Goal: Find specific page/section: Find specific page/section

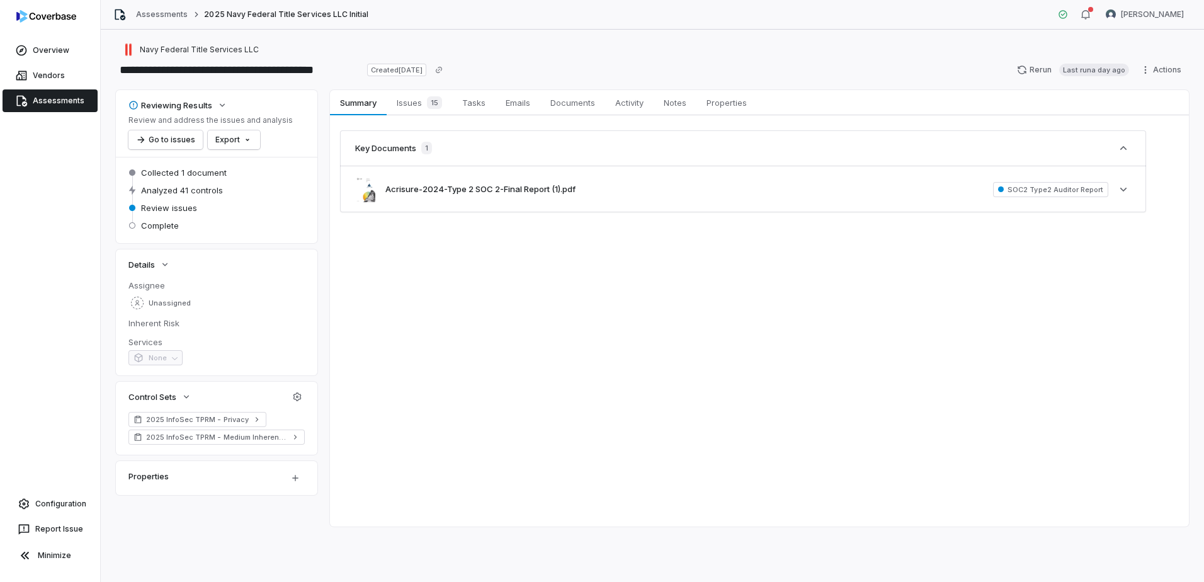
click at [61, 96] on span "Assessments" at bounding box center [59, 101] width 52 height 10
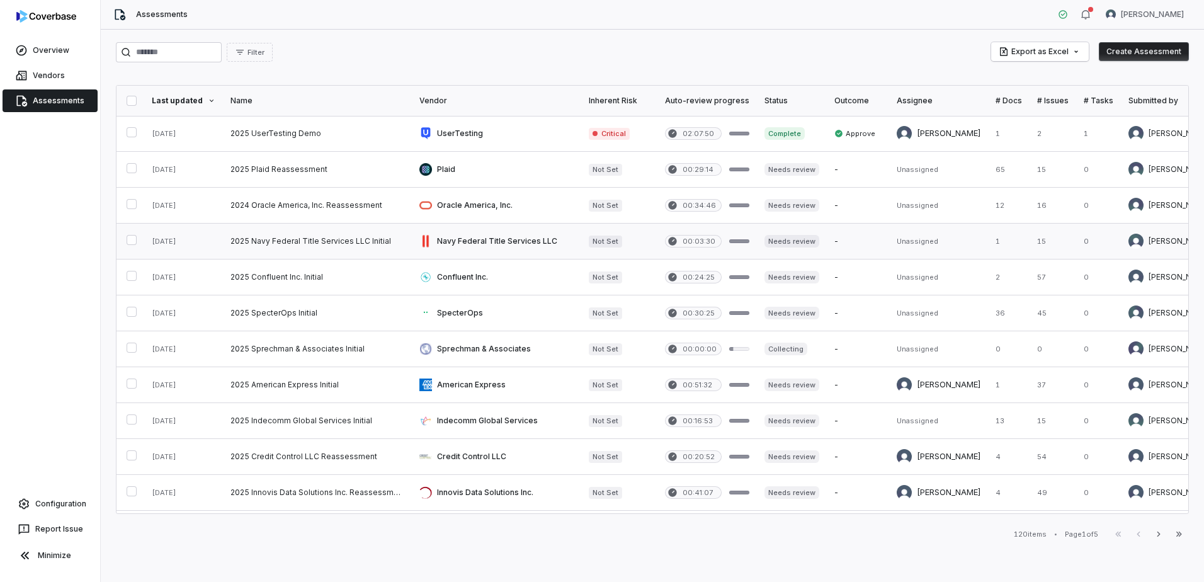
click at [224, 239] on link at bounding box center [317, 241] width 189 height 35
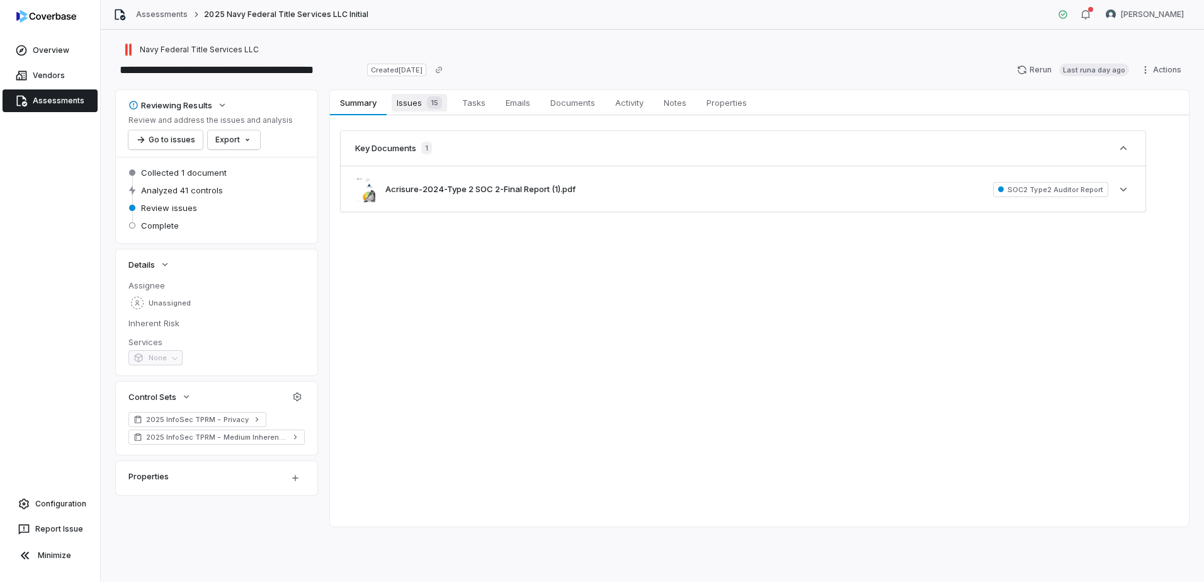
click at [404, 112] on link "Issues 15 Issues 15" at bounding box center [419, 102] width 65 height 25
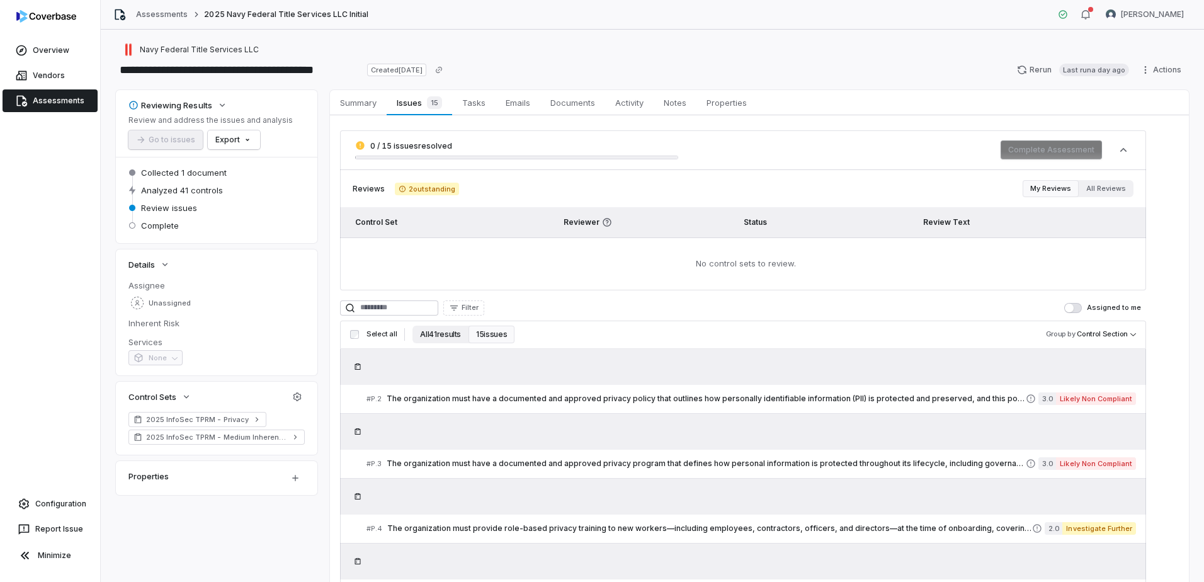
click at [441, 329] on button "All 41 results" at bounding box center [440, 335] width 56 height 18
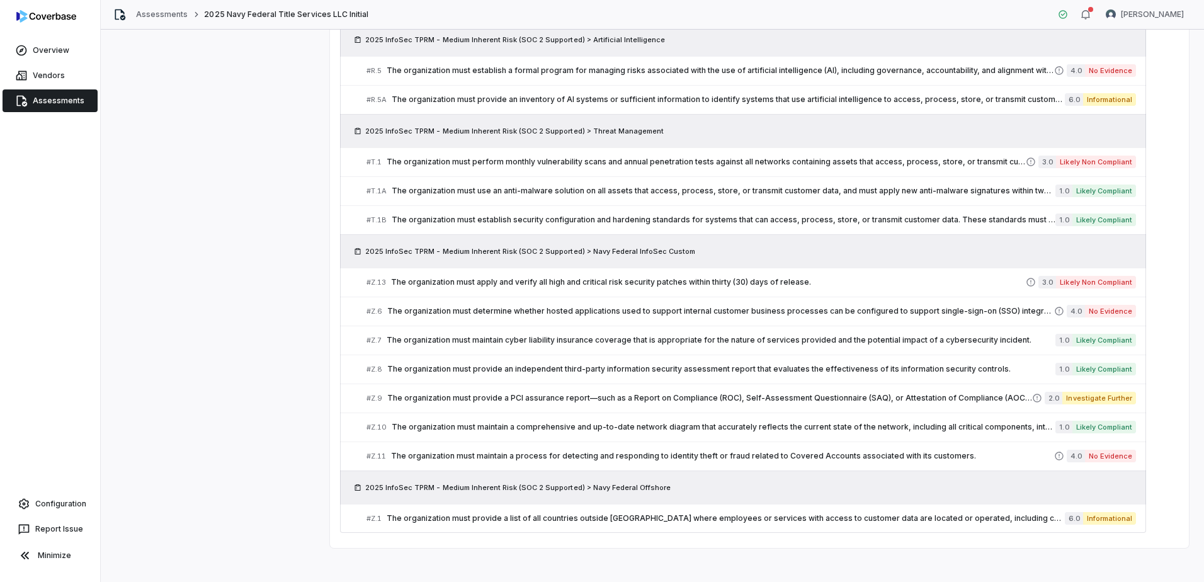
scroll to position [1644, 0]
